Goal: Task Accomplishment & Management: Use online tool/utility

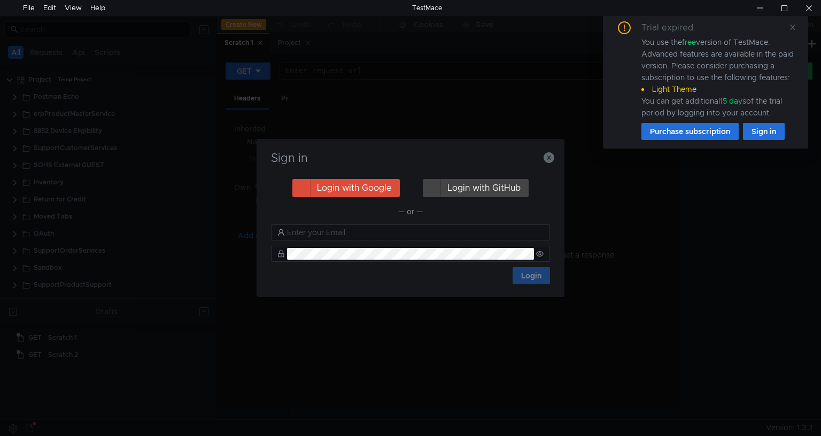
click at [442, 224] on div "Login with Google Login with GitHub — or — Login" at bounding box center [410, 231] width 279 height 107
click at [436, 229] on input "text" at bounding box center [415, 233] width 257 height 12
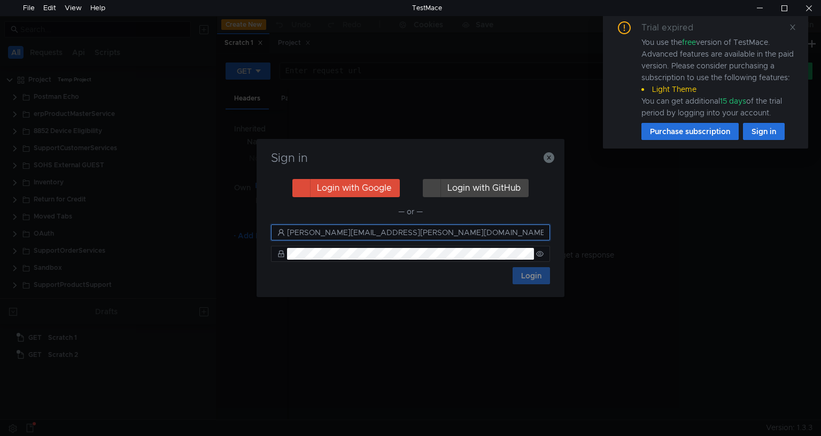
type input "nicola.stead@Garmin.com"
click at [513, 267] on button "Login" at bounding box center [531, 275] width 37 height 17
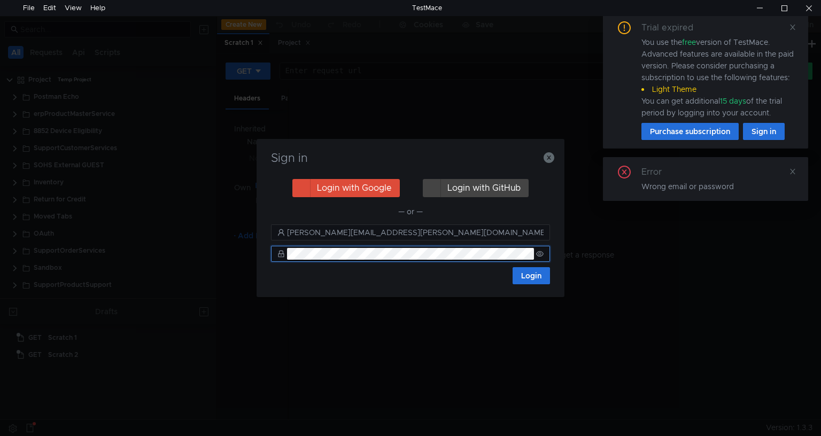
click at [534, 251] on nz-input-group at bounding box center [410, 254] width 279 height 16
click at [535, 253] on nz-input-group at bounding box center [410, 254] width 279 height 16
click at [538, 256] on icon at bounding box center [539, 253] width 7 height 5
click at [540, 273] on button "Login" at bounding box center [531, 275] width 37 height 17
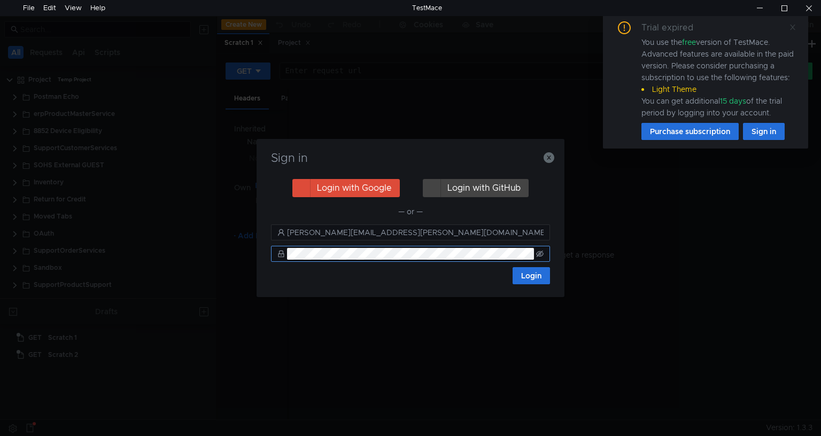
click at [794, 28] on icon at bounding box center [792, 27] width 5 height 5
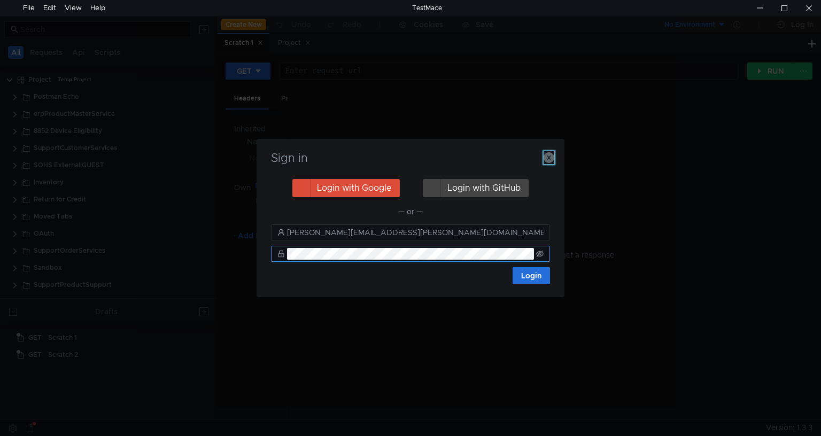
click at [549, 156] on icon "button" at bounding box center [549, 157] width 11 height 11
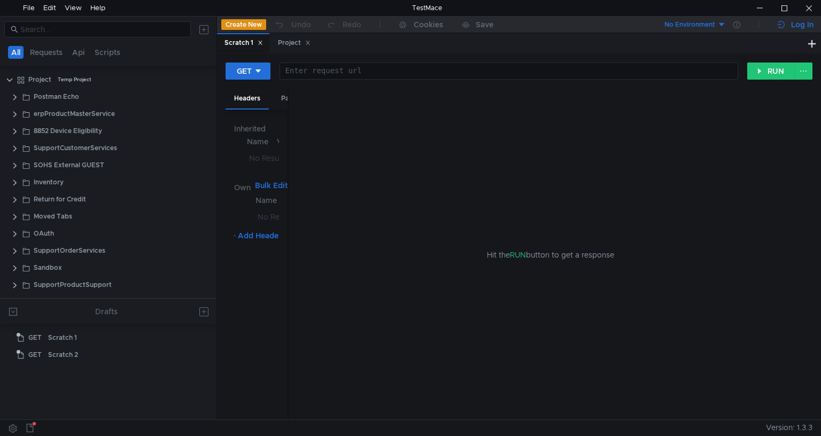
click at [788, 19] on div "Log In" at bounding box center [796, 24] width 36 height 13
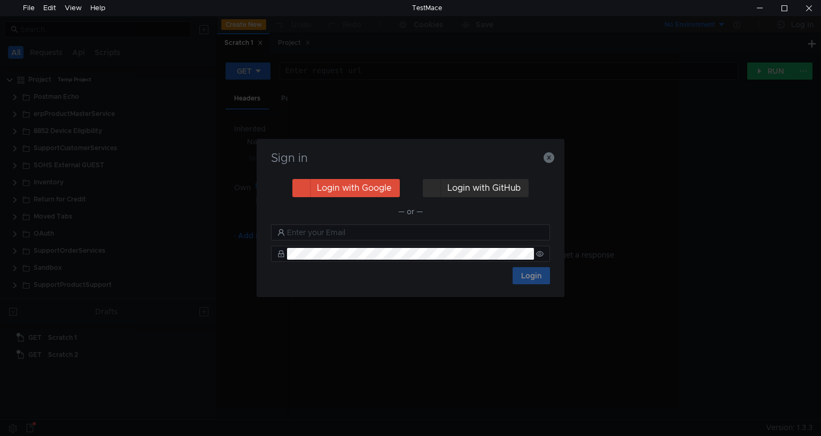
click at [474, 190] on button "Login with GitHub" at bounding box center [476, 188] width 106 height 18
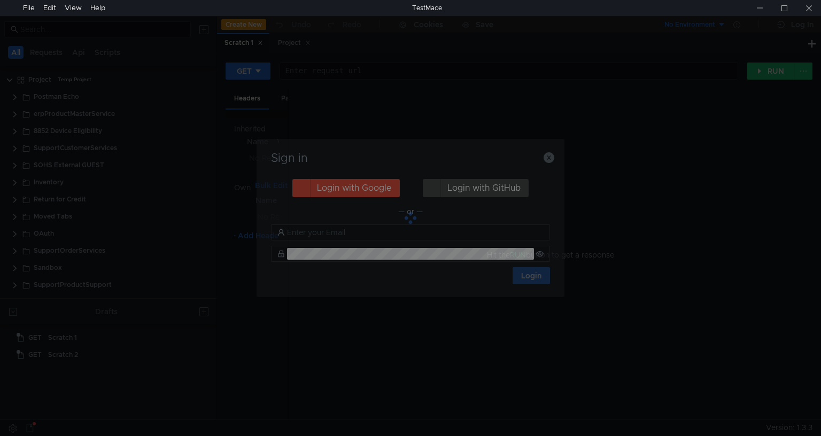
click at [553, 157] on div at bounding box center [411, 218] width 308 height 158
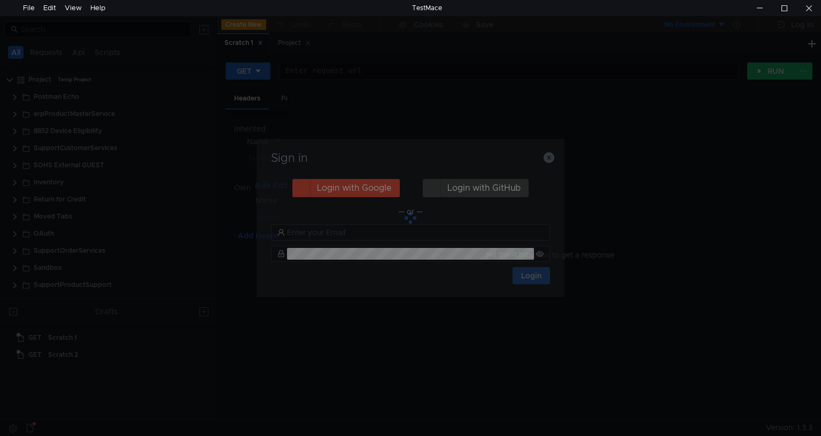
click at [545, 158] on div at bounding box center [411, 218] width 308 height 158
drag, startPoint x: 548, startPoint y: 156, endPoint x: 603, endPoint y: 155, distance: 55.1
click at [548, 156] on div at bounding box center [411, 218] width 308 height 158
click at [653, 157] on div "Sign in Login with Google Login with GitHub — or — Login" at bounding box center [410, 218] width 821 height 436
click at [496, 260] on div at bounding box center [411, 218] width 308 height 158
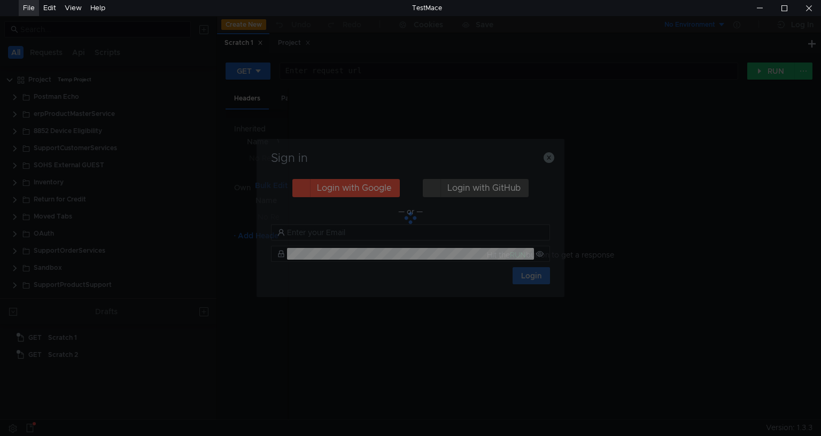
click at [33, 6] on div "File" at bounding box center [29, 8] width 12 height 16
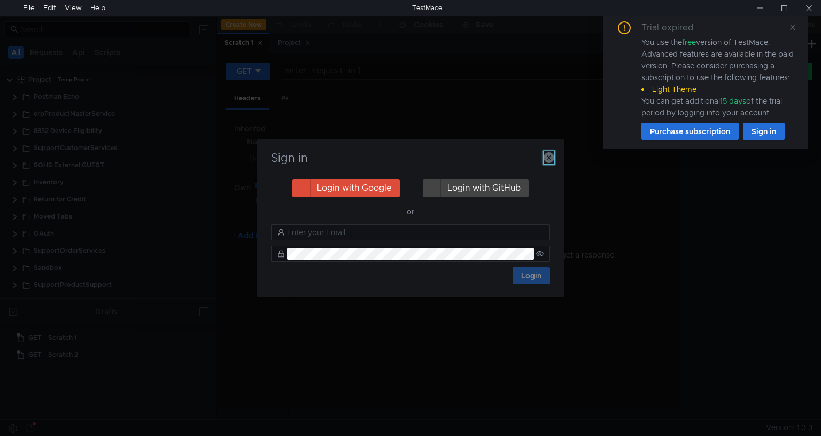
click at [546, 159] on icon "button" at bounding box center [549, 157] width 11 height 11
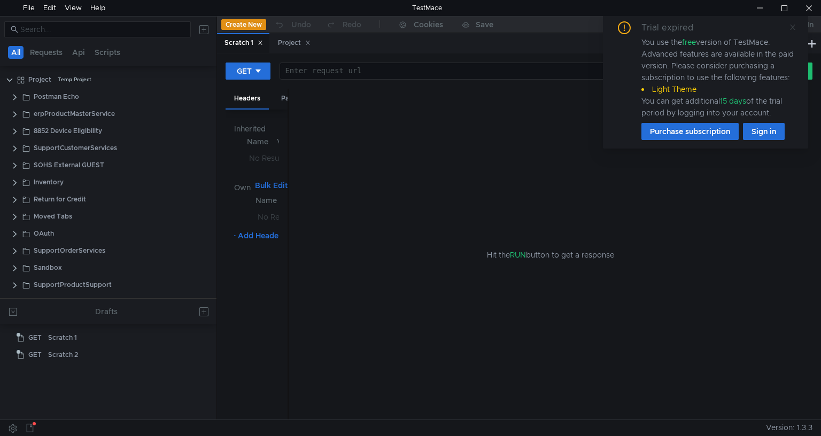
click at [794, 27] on icon at bounding box center [792, 27] width 7 height 7
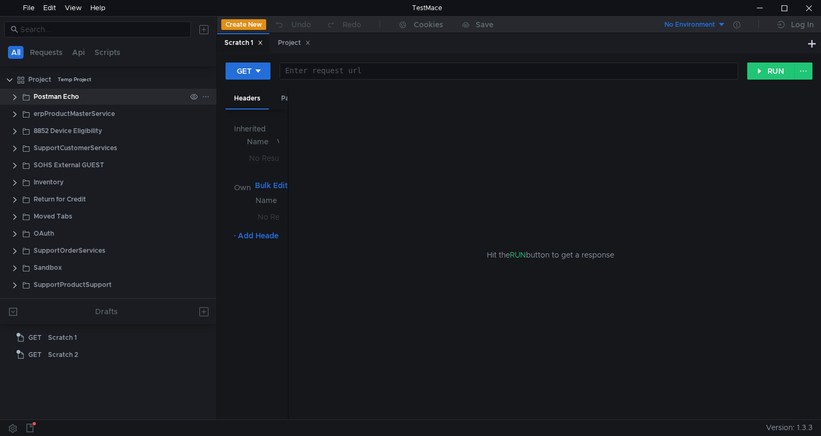
click at [12, 96] on clr-icon at bounding box center [15, 97] width 9 height 9
click at [17, 97] on clr-icon at bounding box center [15, 97] width 9 height 9
click at [11, 230] on div "OAuth" at bounding box center [108, 234] width 217 height 16
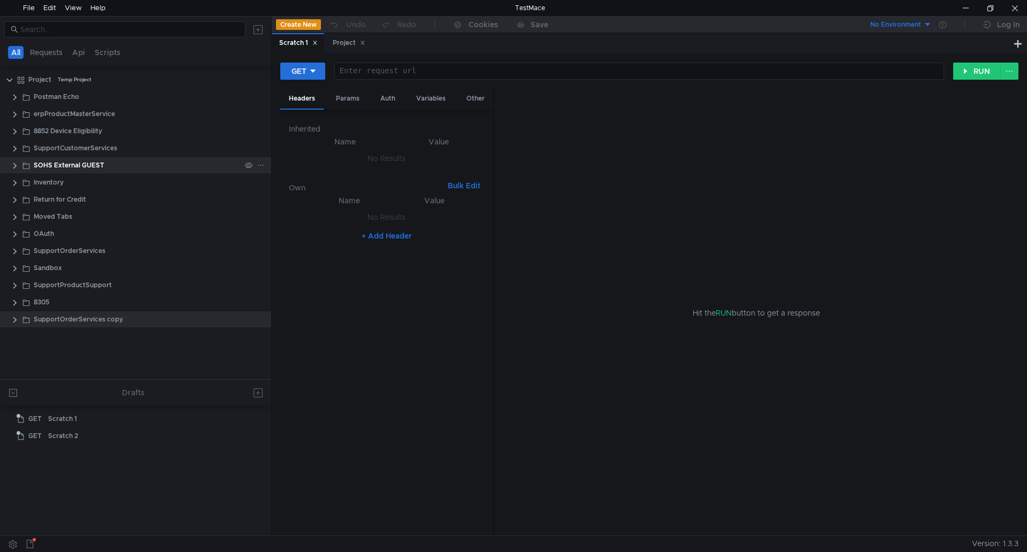
click at [65, 169] on div "SOHS External GUEST" at bounding box center [69, 165] width 71 height 16
click at [12, 166] on clr-icon at bounding box center [15, 165] width 9 height 9
click at [12, 163] on clr-icon at bounding box center [15, 165] width 9 height 9
click at [14, 102] on app-app-tree-node-expander at bounding box center [15, 97] width 9 height 16
click at [14, 98] on clr-icon at bounding box center [15, 97] width 9 height 9
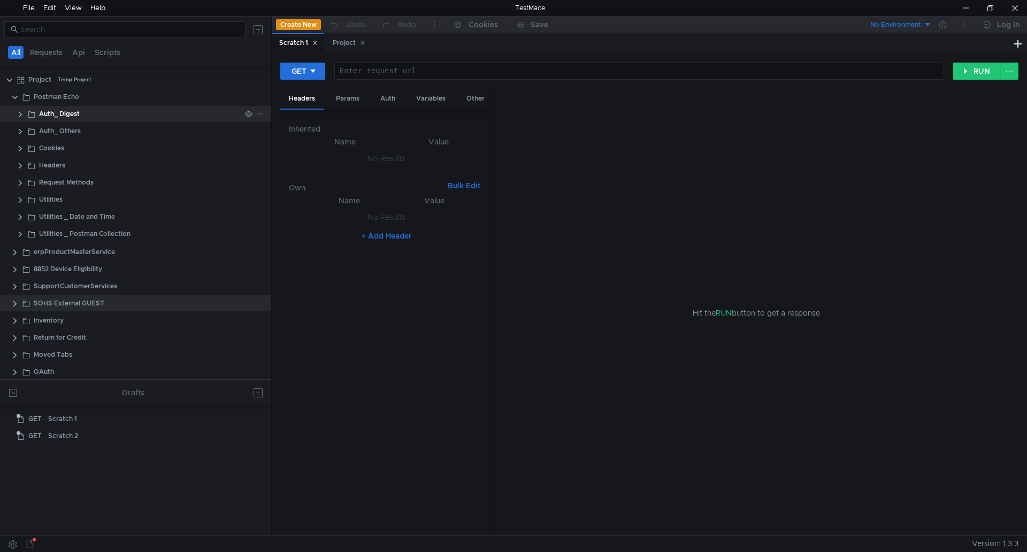
click at [14, 111] on div "Auth_ Digest" at bounding box center [135, 114] width 271 height 16
click at [19, 116] on clr-icon at bounding box center [20, 114] width 9 height 9
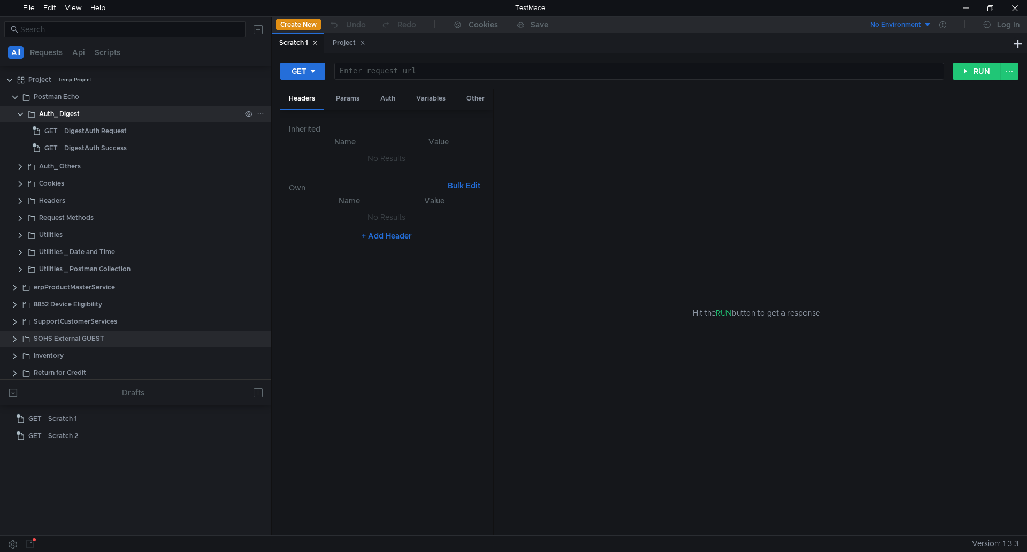
click at [19, 116] on clr-icon at bounding box center [20, 114] width 9 height 9
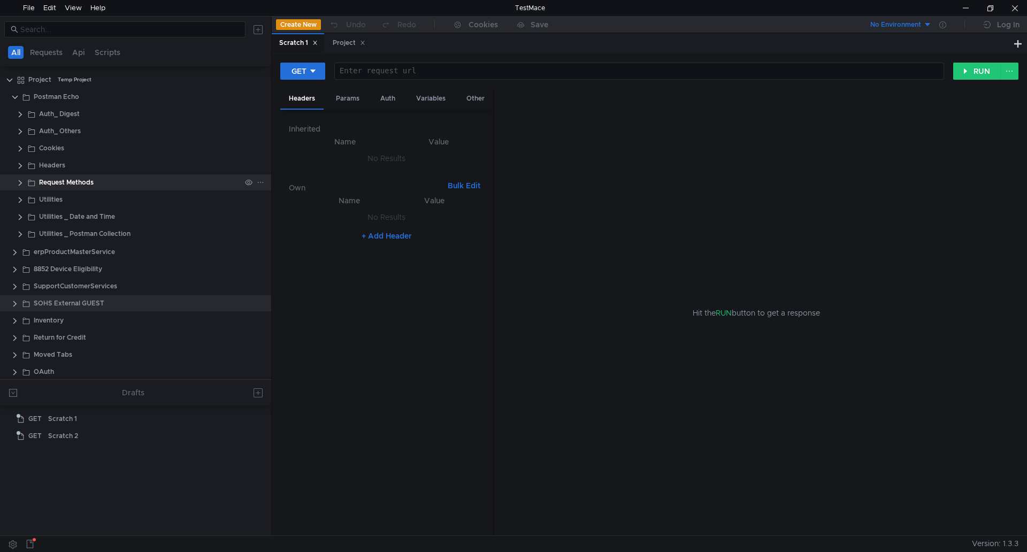
click at [21, 175] on app-app-tree-node-expander at bounding box center [20, 182] width 9 height 16
click at [21, 182] on clr-icon at bounding box center [20, 183] width 9 height 9
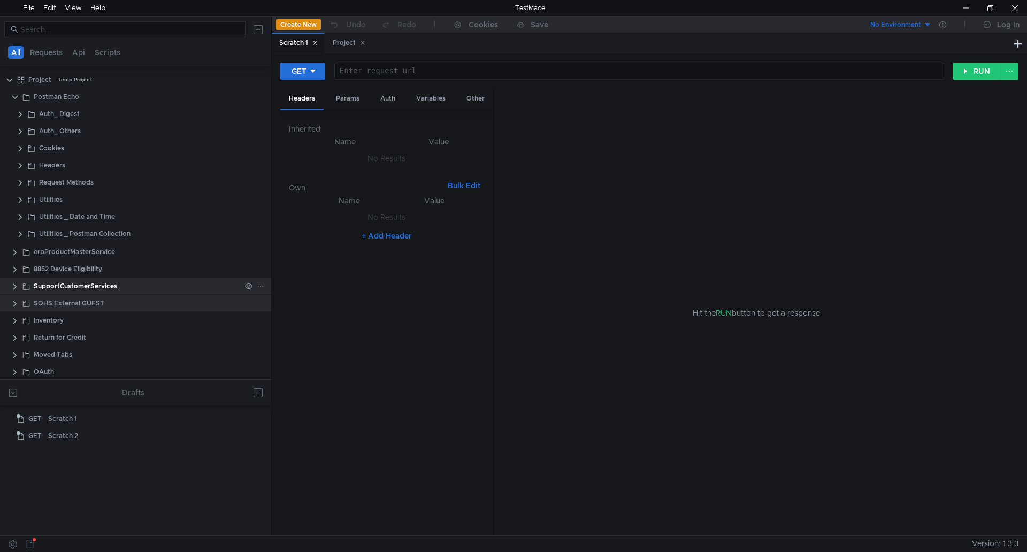
click at [12, 286] on clr-icon at bounding box center [15, 286] width 9 height 9
click at [13, 267] on clr-icon at bounding box center [15, 269] width 9 height 9
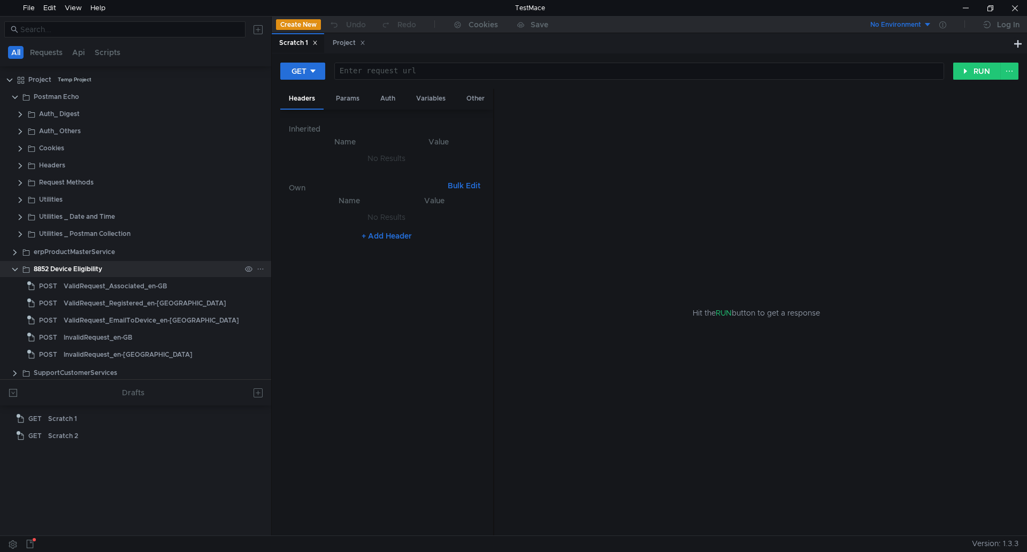
click at [13, 267] on clr-icon at bounding box center [15, 269] width 9 height 9
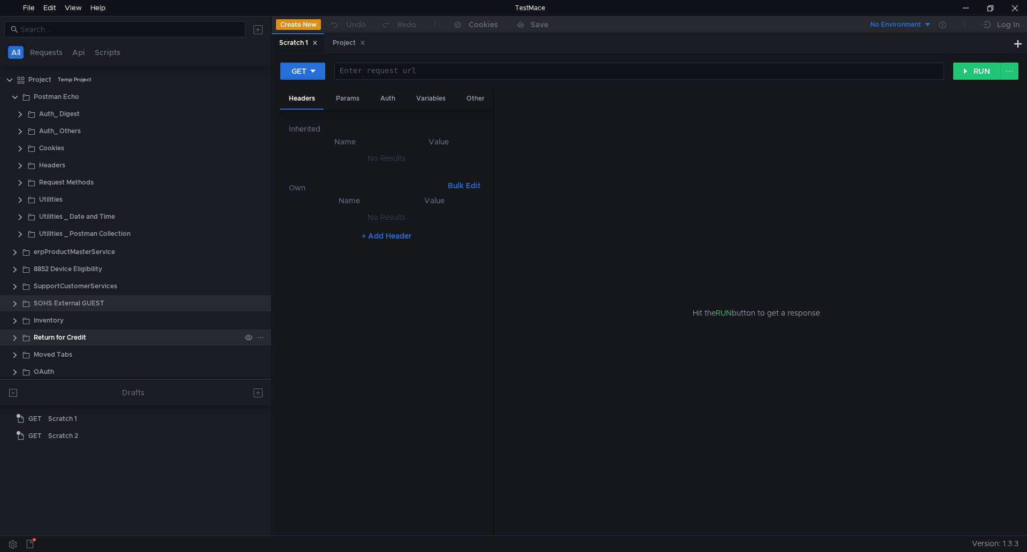
click at [14, 338] on clr-icon at bounding box center [15, 338] width 9 height 9
click at [10, 313] on div "Inventory" at bounding box center [135, 320] width 271 height 16
click at [14, 323] on clr-icon at bounding box center [15, 321] width 9 height 9
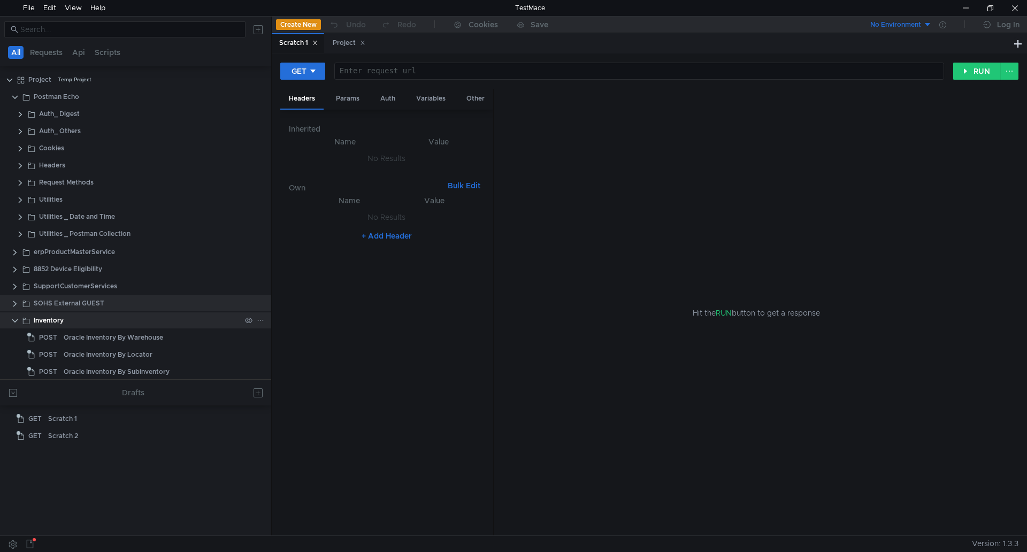
click at [14, 321] on clr-icon at bounding box center [15, 321] width 9 height 9
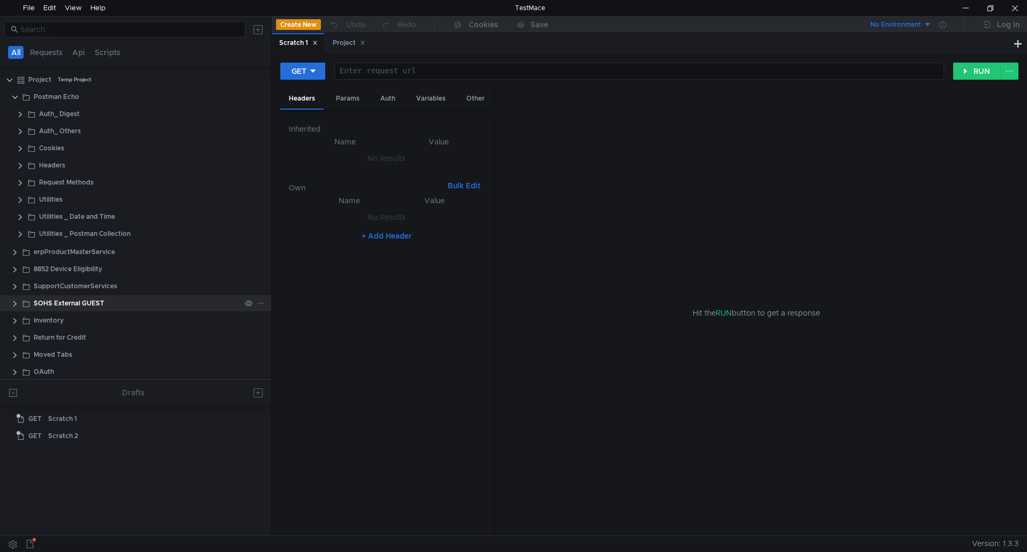
click at [16, 302] on clr-icon at bounding box center [15, 303] width 9 height 9
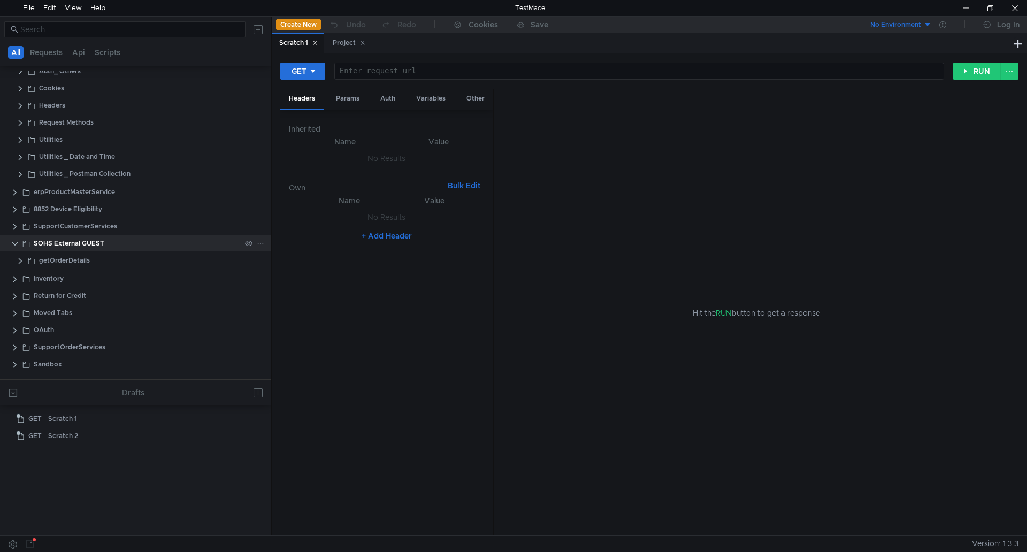
scroll to position [106, 0]
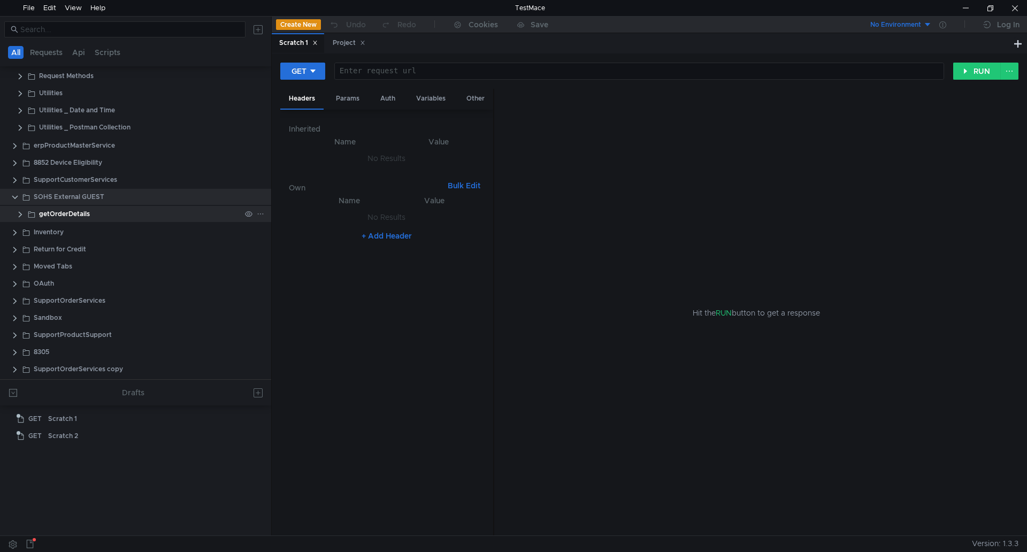
click at [49, 214] on div "getOrderDetails" at bounding box center [64, 214] width 51 height 16
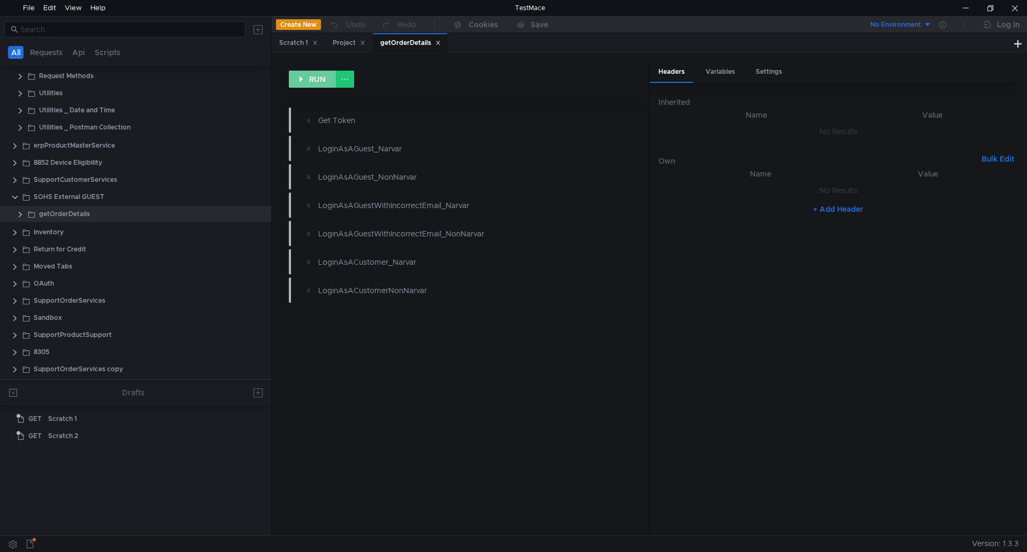
click at [333, 80] on button "RUN" at bounding box center [313, 79] width 48 height 17
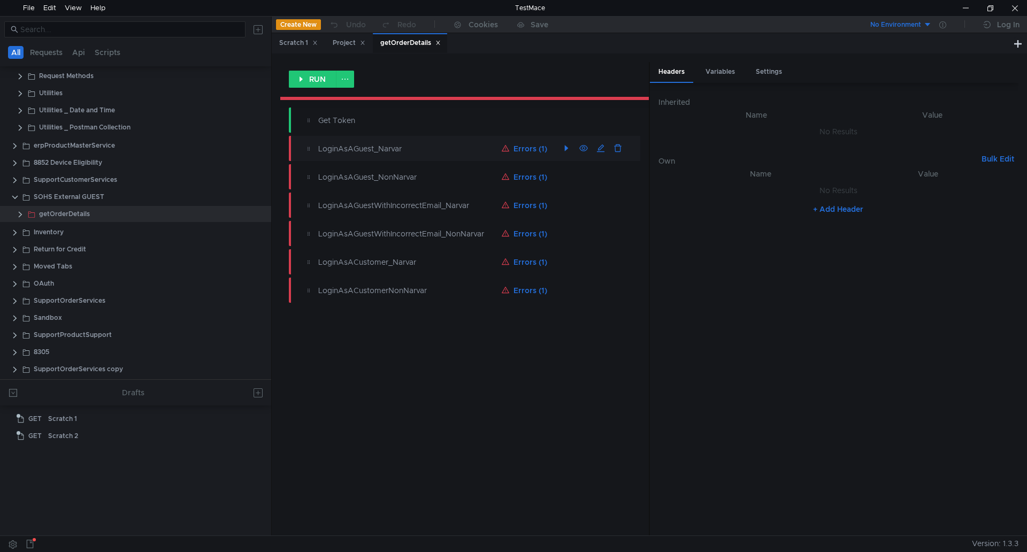
click at [537, 148] on button "Errors (1)" at bounding box center [524, 148] width 54 height 13
